Goal: Download file/media

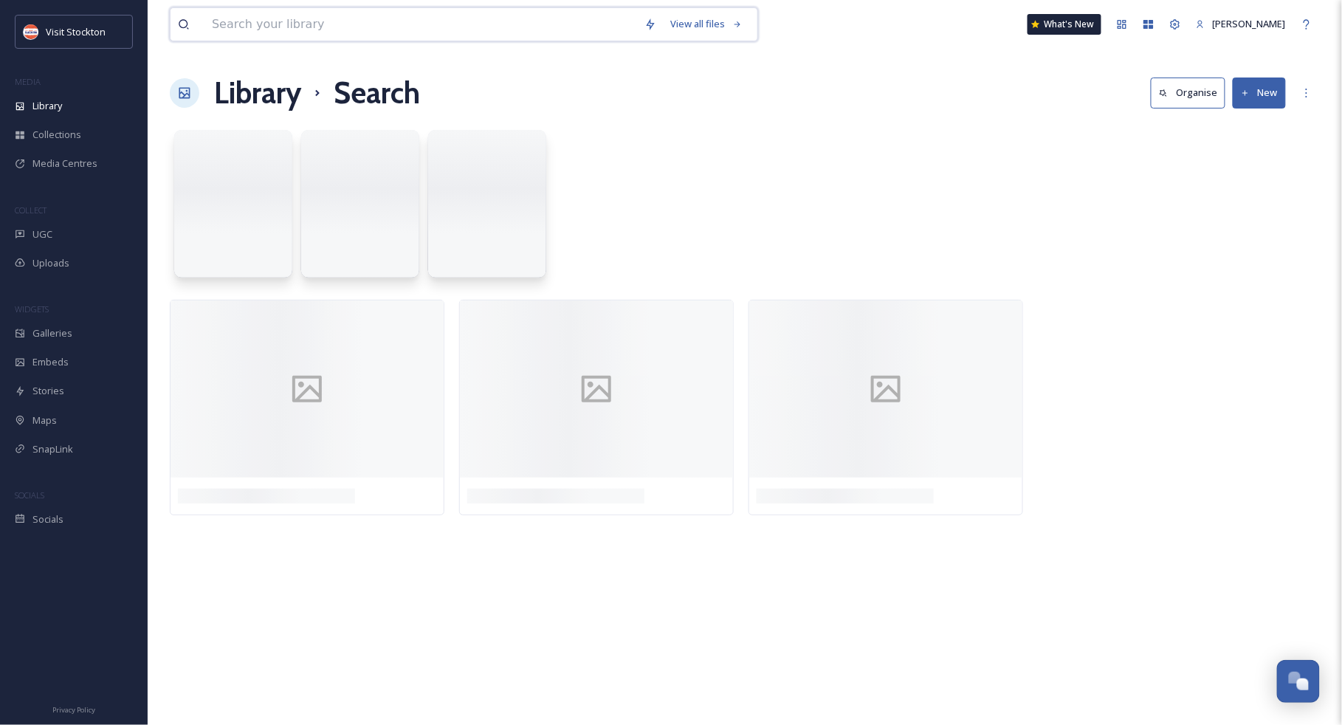
click at [332, 22] on input at bounding box center [421, 24] width 433 height 32
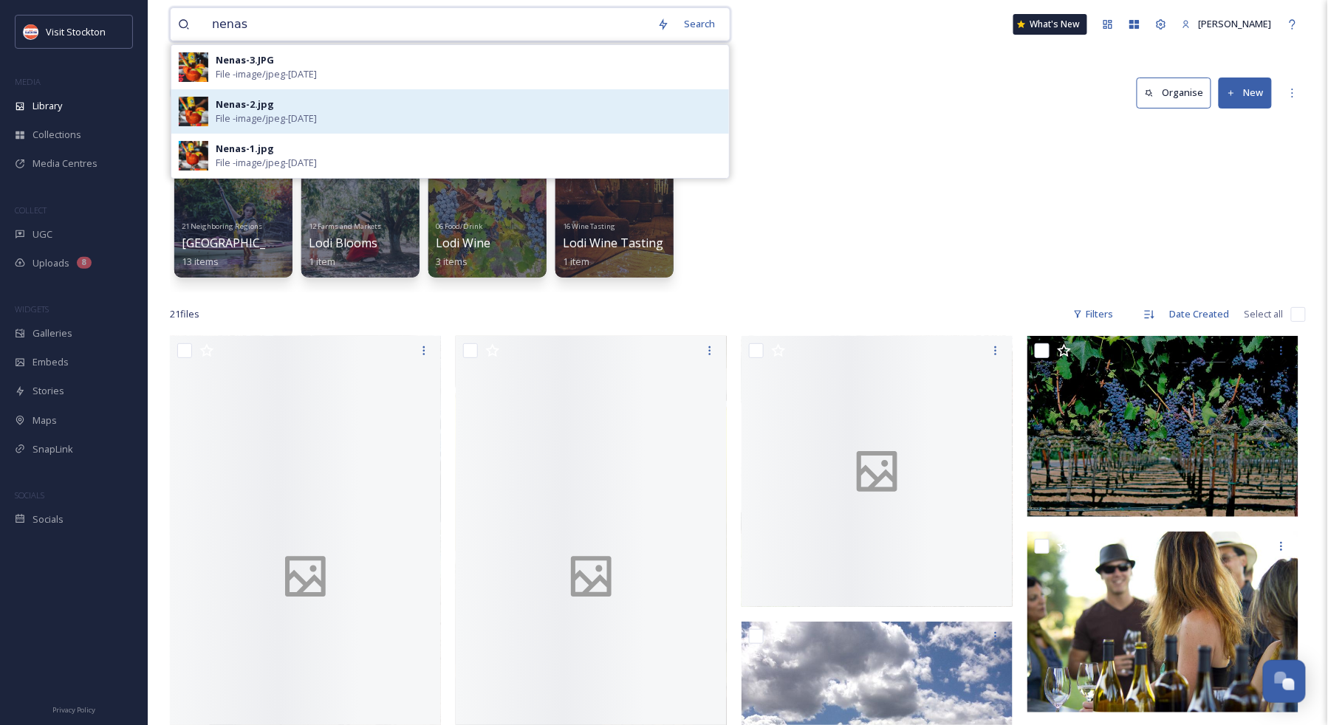
type input "nenas"
click at [258, 118] on span "File - image/jpeg - [DATE]" at bounding box center [266, 118] width 101 height 14
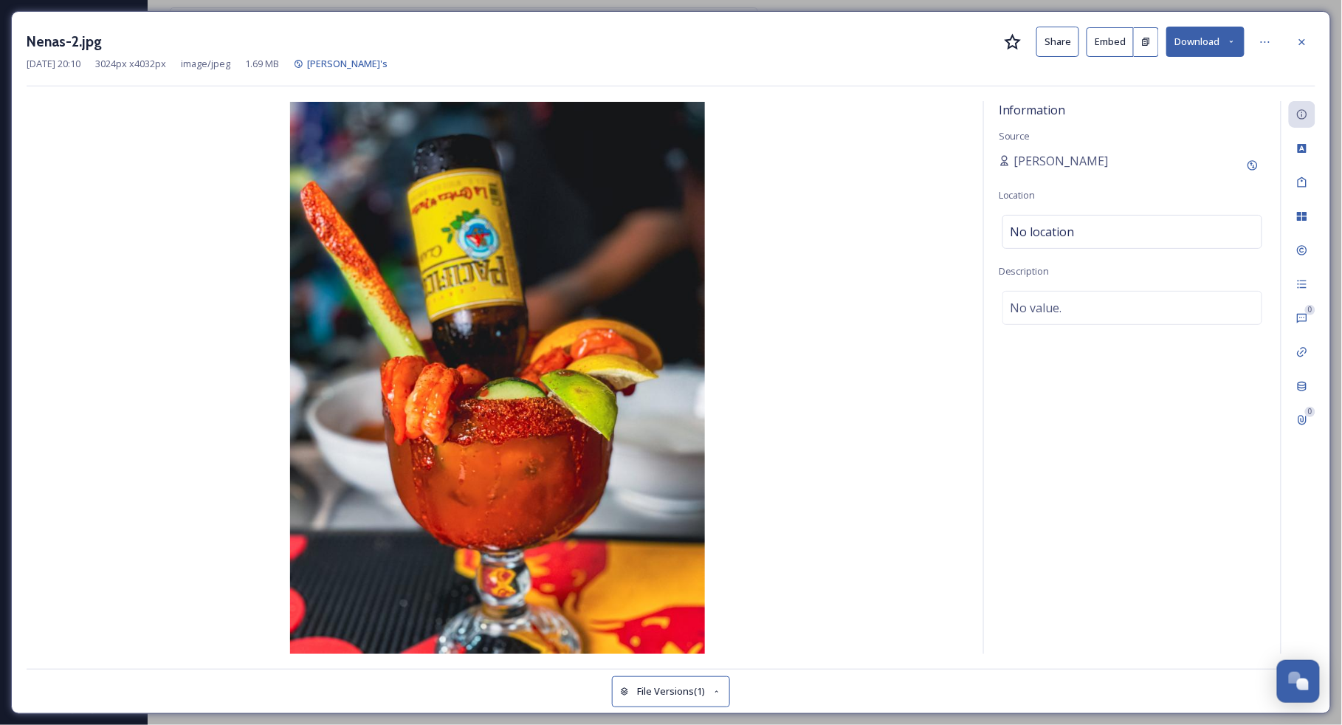
click at [1189, 43] on button "Download" at bounding box center [1206, 42] width 78 height 30
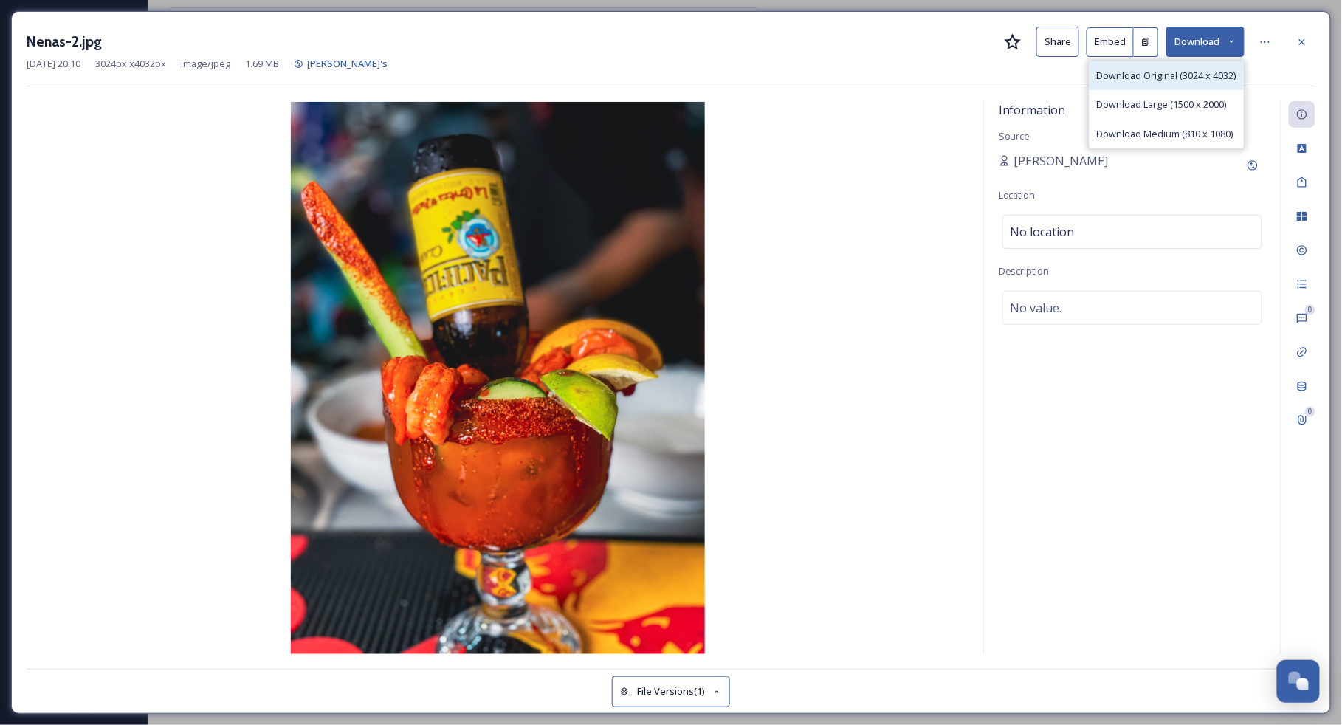
click at [1179, 78] on span "Download Original (3024 x 4032)" at bounding box center [1167, 76] width 140 height 14
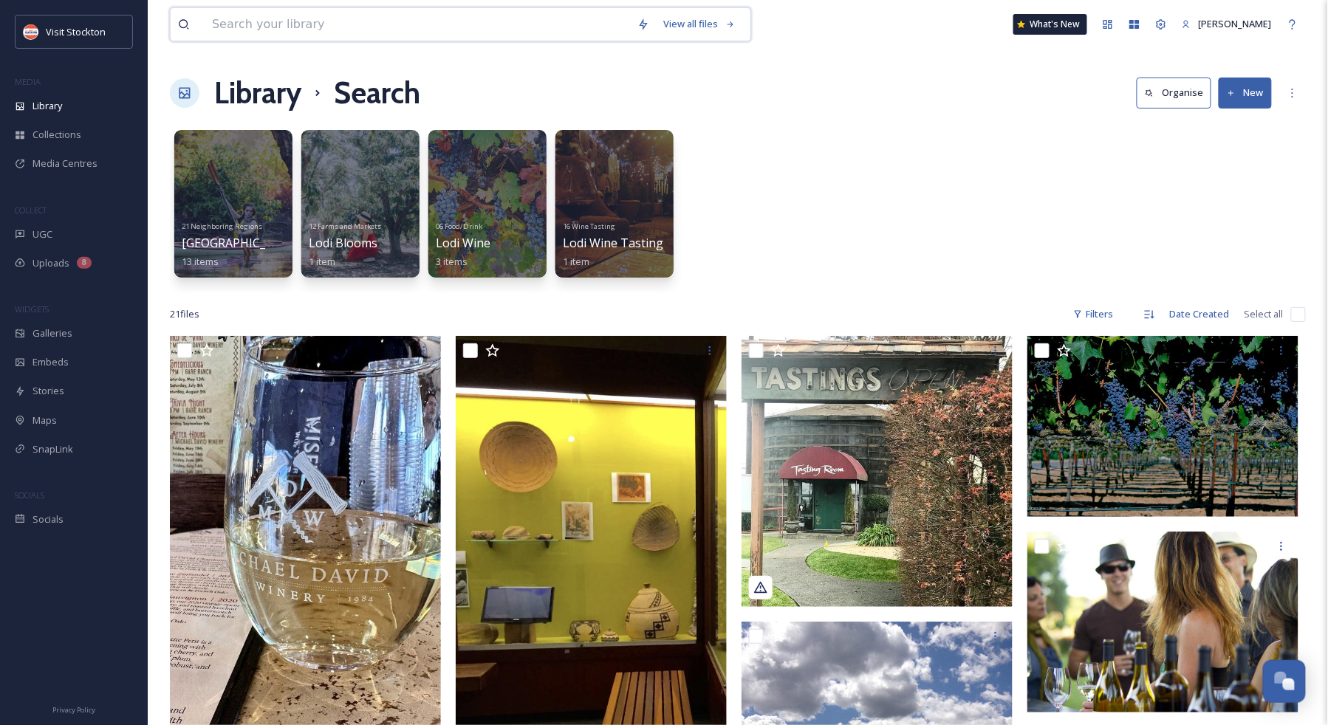
click at [332, 25] on input at bounding box center [417, 24] width 425 height 32
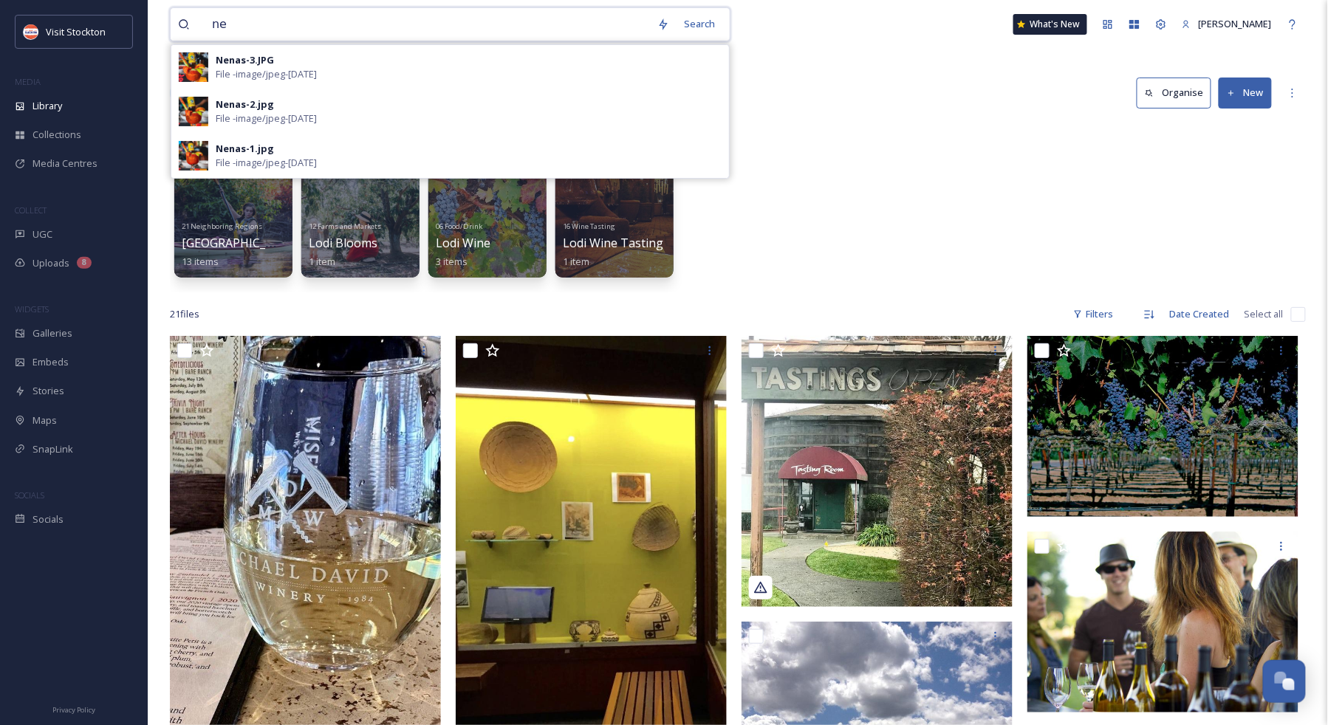
type input "n"
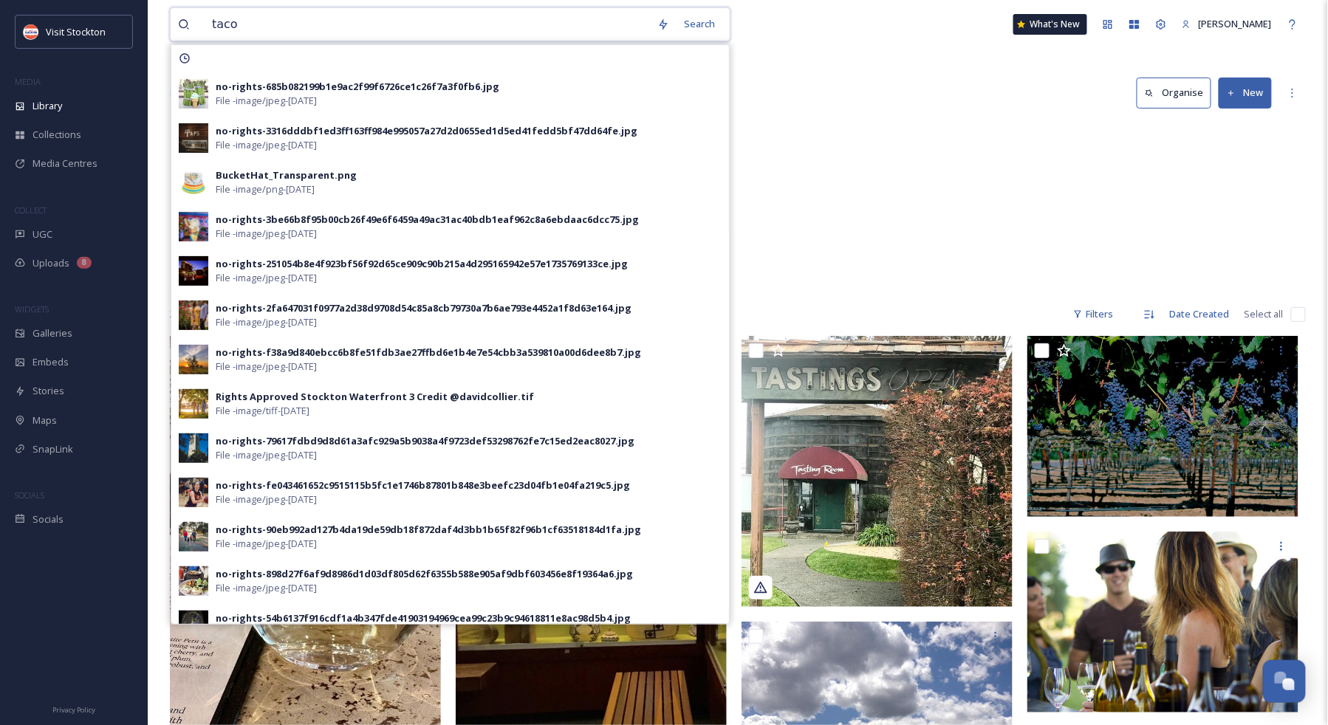
type input "tacos"
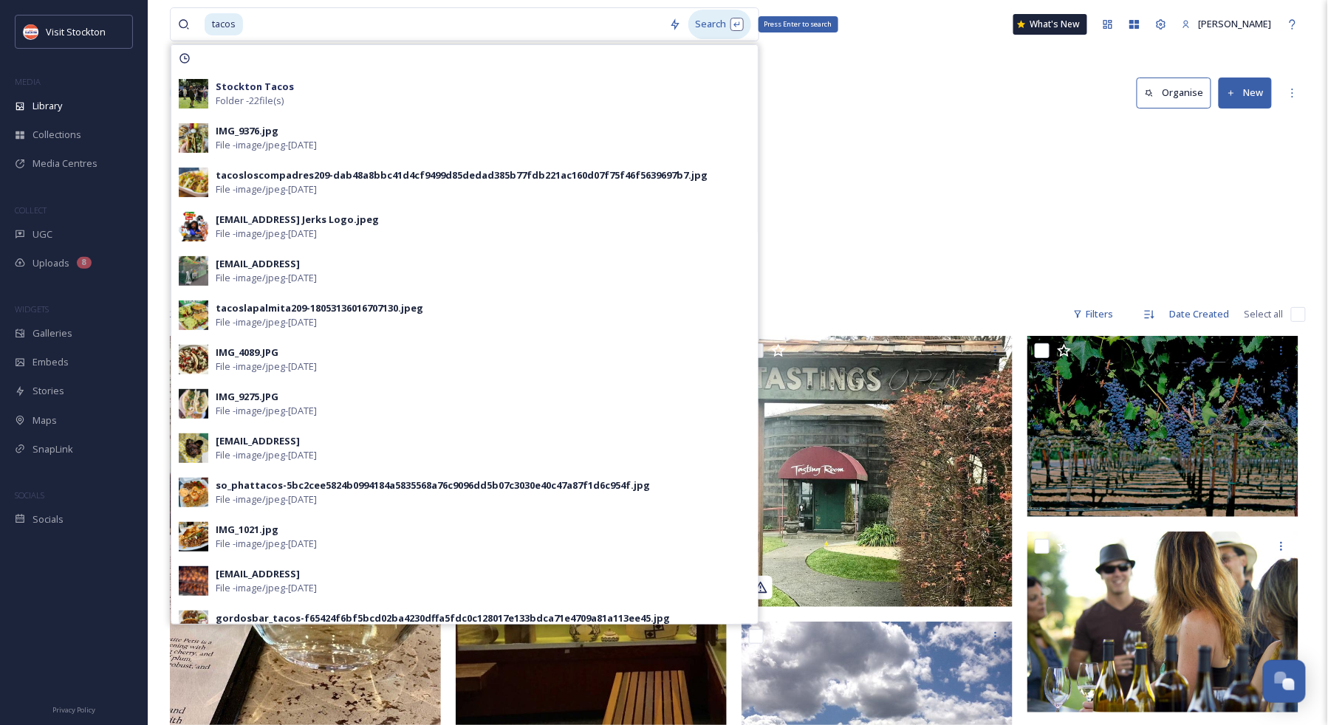
click at [722, 27] on div "Search Press Enter to search" at bounding box center [719, 24] width 63 height 29
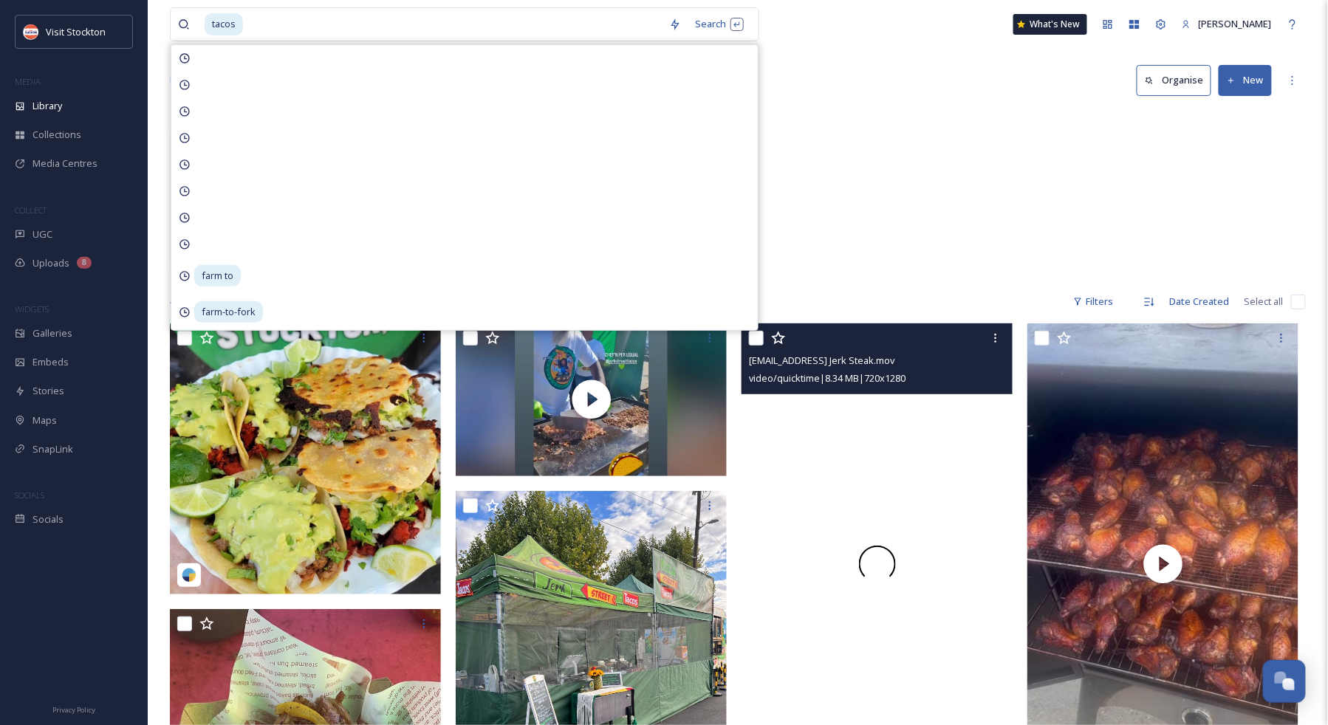
scroll to position [690, 0]
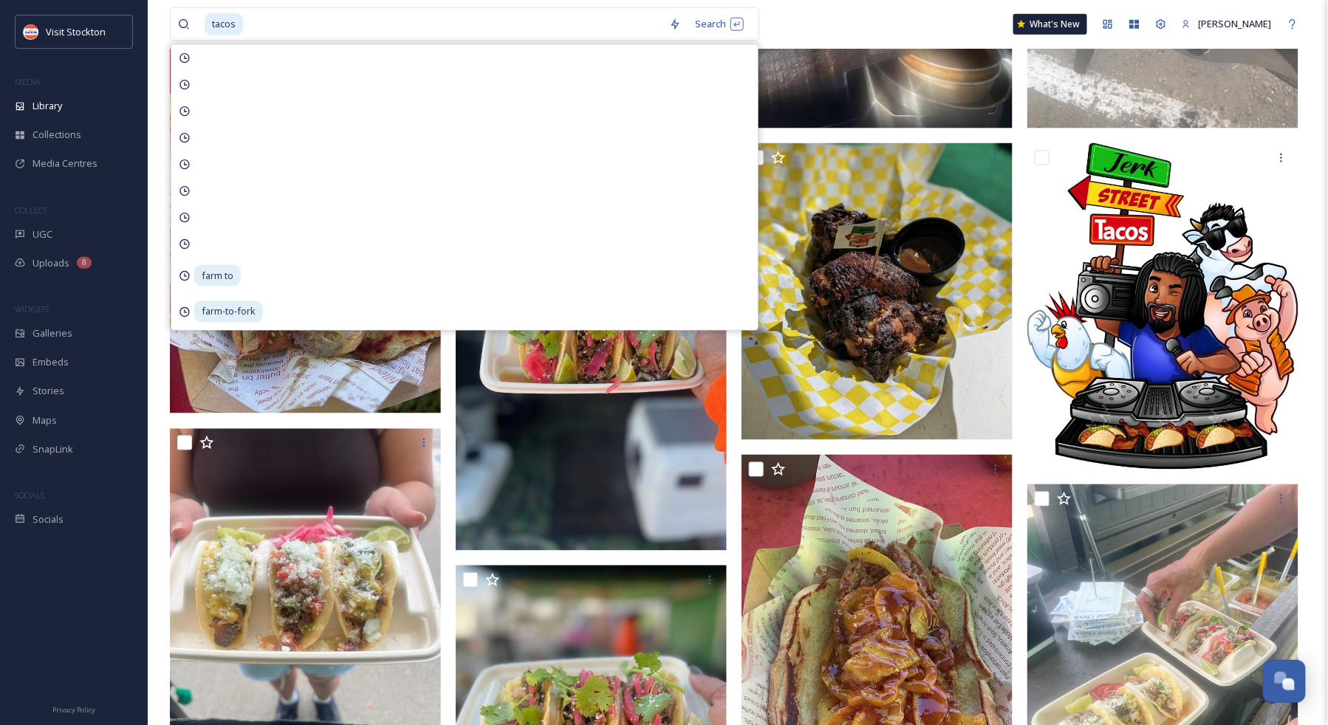
click at [854, 27] on div "tacos Search farm to farm-to-fork What's New [PERSON_NAME]" at bounding box center [738, 24] width 1136 height 49
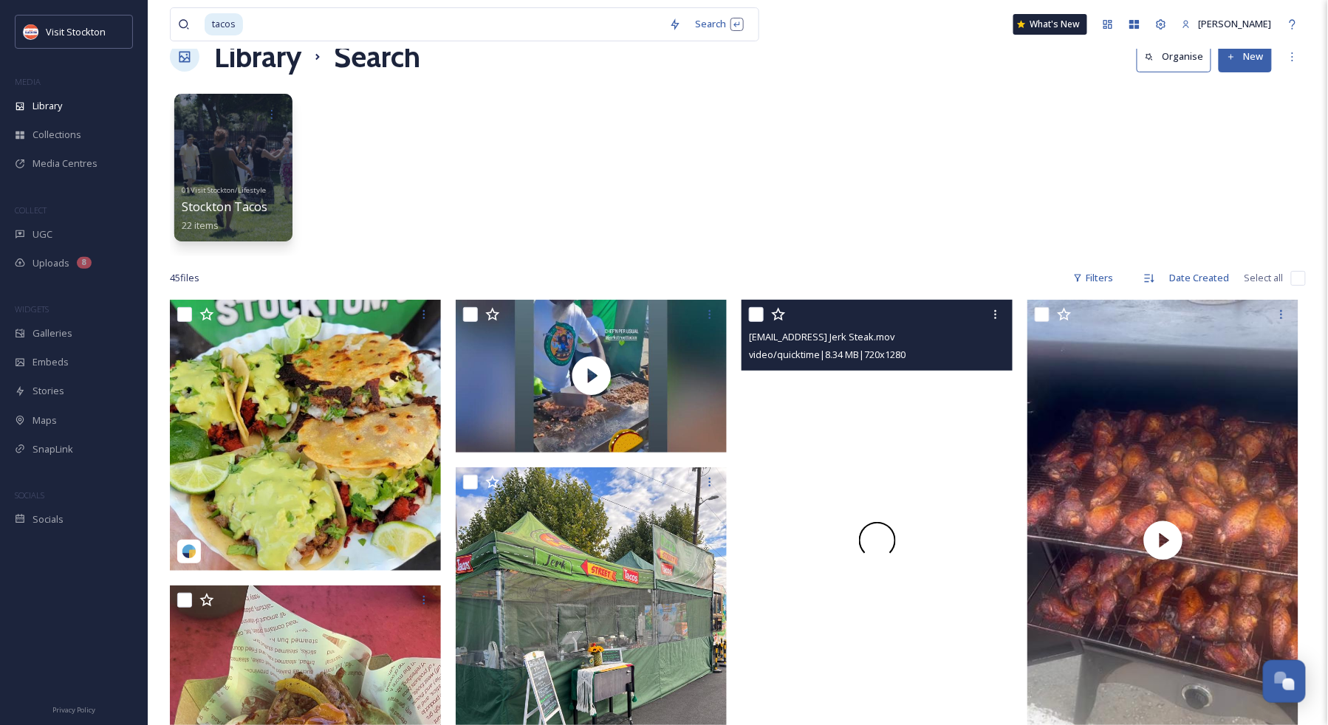
scroll to position [0, 0]
